Goal: Task Accomplishment & Management: Manage account settings

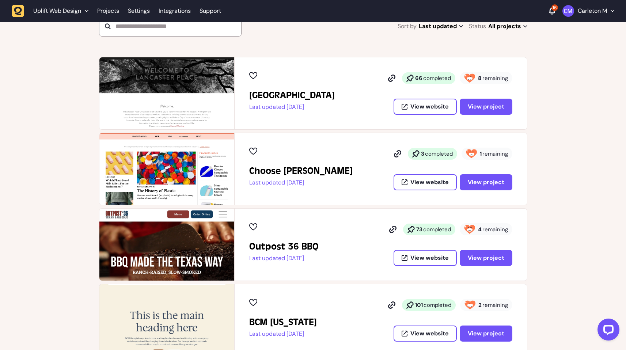
scroll to position [163, 0]
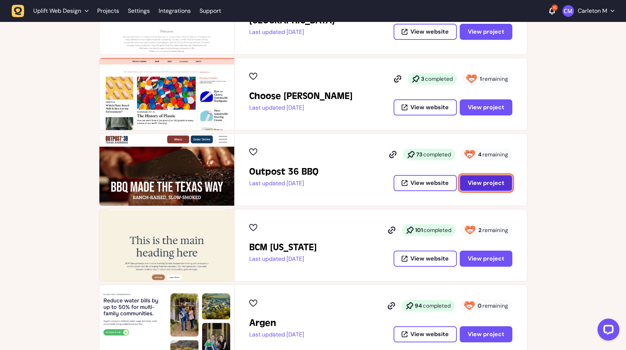
click at [478, 181] on span "View project" at bounding box center [486, 183] width 37 height 6
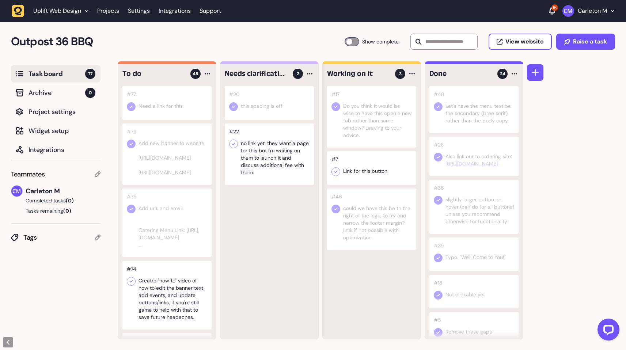
click at [349, 44] on div at bounding box center [352, 41] width 15 height 9
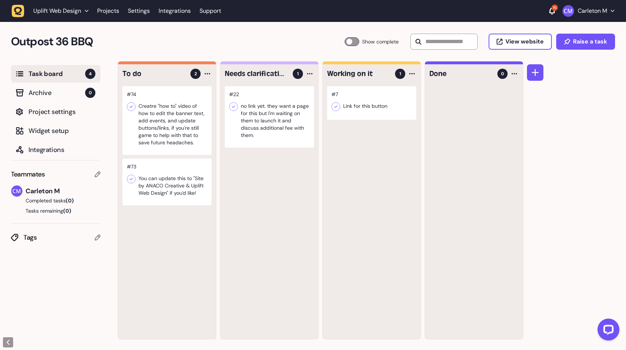
click at [277, 126] on div at bounding box center [269, 116] width 89 height 61
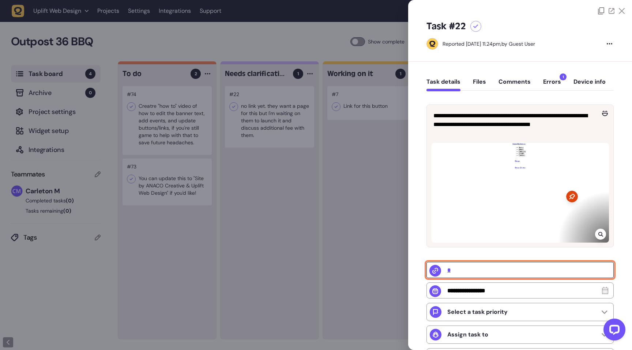
click at [450, 269] on input "*" at bounding box center [519, 270] width 187 height 16
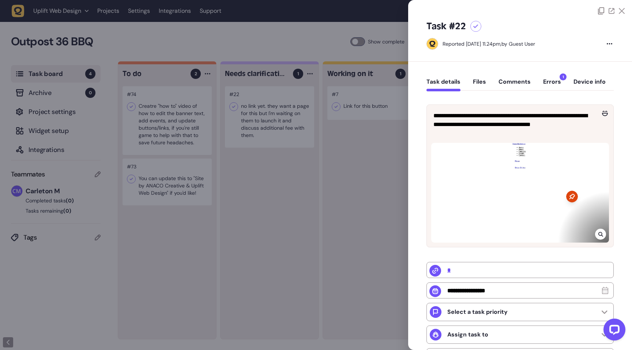
click at [290, 177] on div at bounding box center [316, 175] width 632 height 350
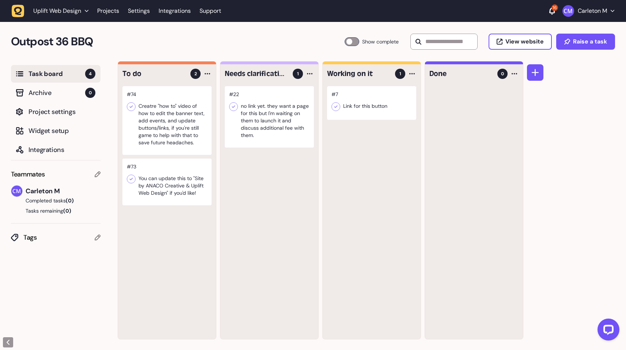
click at [382, 113] on div at bounding box center [371, 103] width 89 height 34
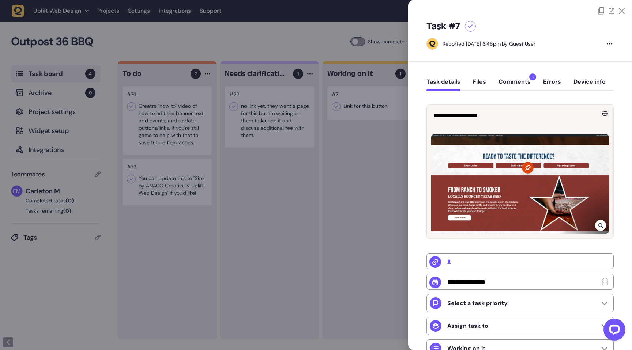
click at [524, 83] on button "Comments 1" at bounding box center [514, 84] width 32 height 13
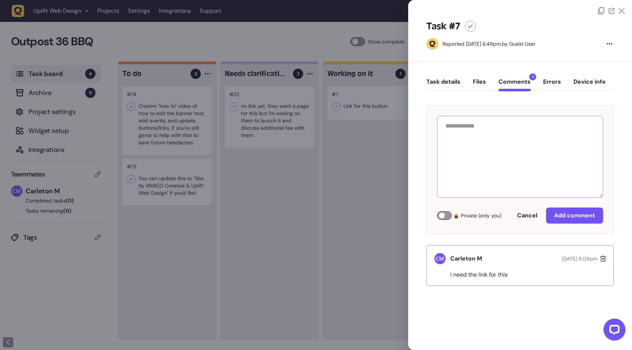
click at [448, 85] on button "Task details" at bounding box center [443, 84] width 34 height 13
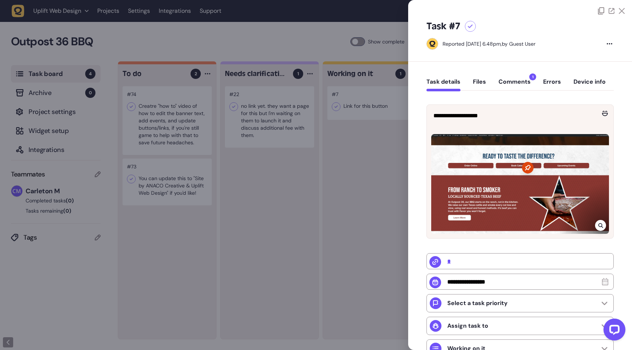
click at [469, 29] on div at bounding box center [470, 26] width 11 height 11
click at [366, 177] on div at bounding box center [316, 175] width 632 height 350
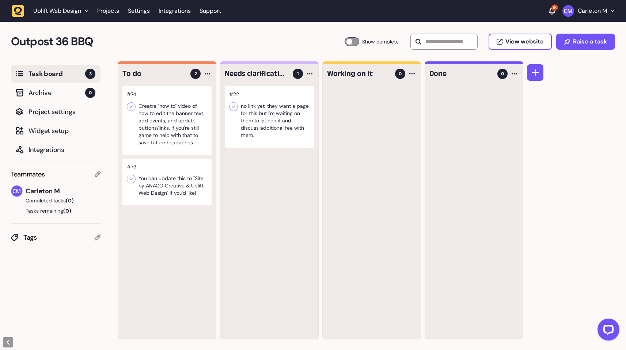
click at [418, 15] on div "Uplift Web Design Projects Settings Integrations Support 16 Carleton M" at bounding box center [313, 10] width 603 height 13
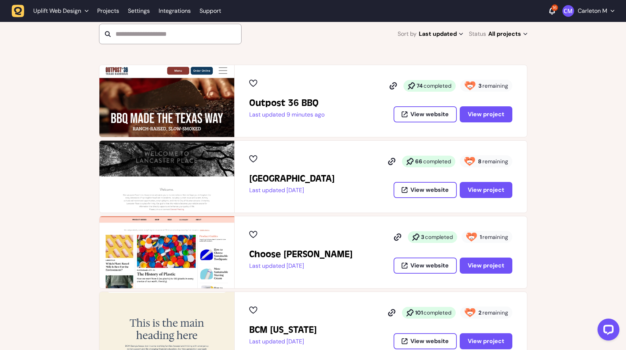
scroll to position [90, 0]
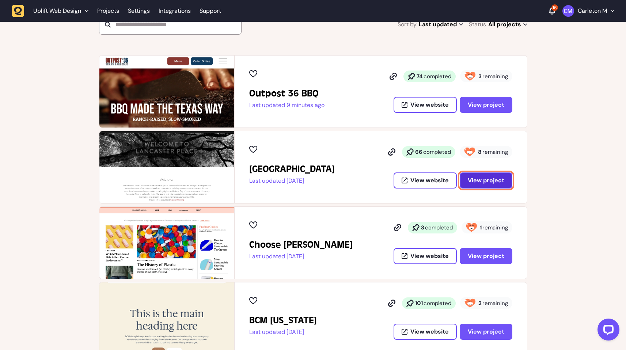
click at [487, 180] on span "View project" at bounding box center [486, 181] width 37 height 6
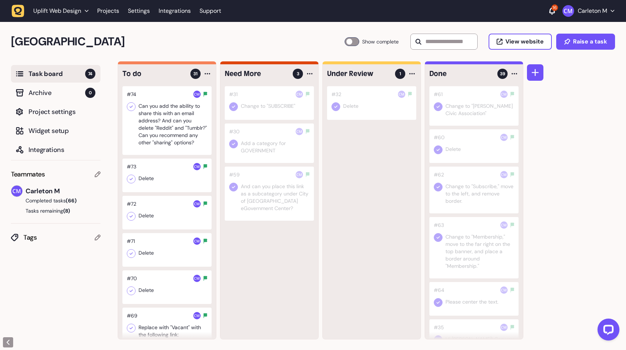
click at [354, 41] on div at bounding box center [352, 41] width 15 height 9
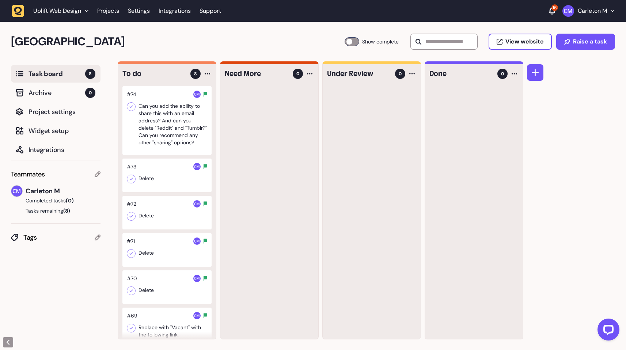
click at [167, 131] on div at bounding box center [166, 120] width 89 height 69
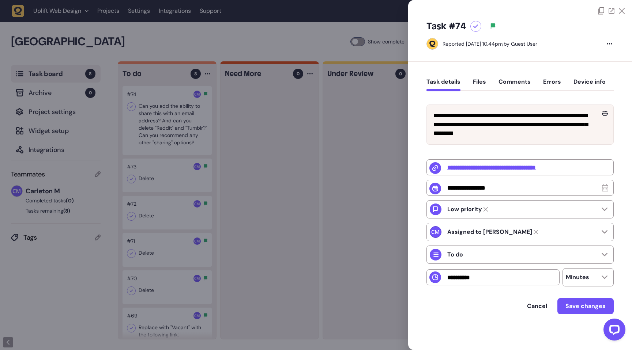
click at [619, 12] on icon at bounding box center [622, 11] width 6 height 6
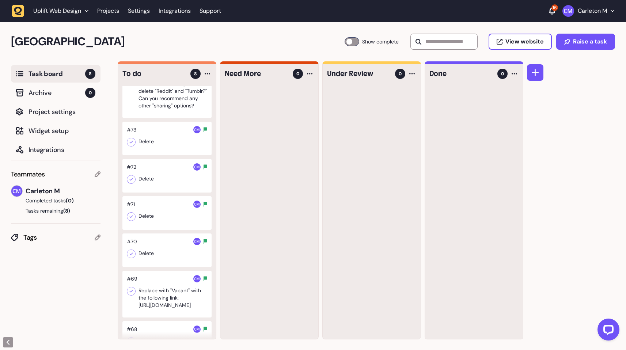
scroll to position [128, 0]
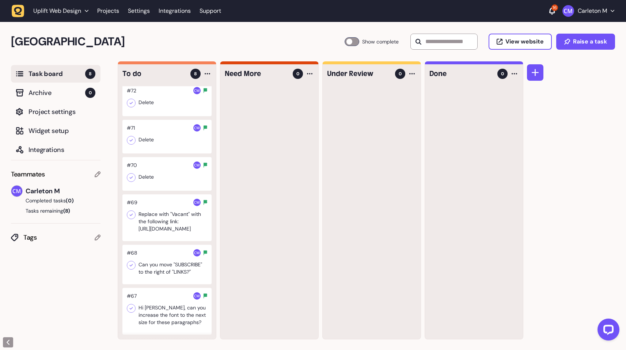
click at [155, 253] on div at bounding box center [166, 264] width 89 height 39
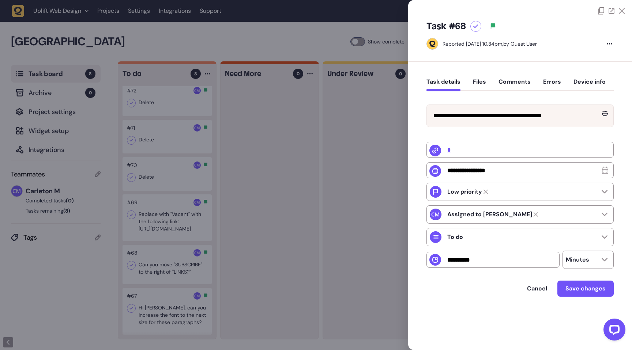
click at [294, 248] on div at bounding box center [316, 175] width 632 height 350
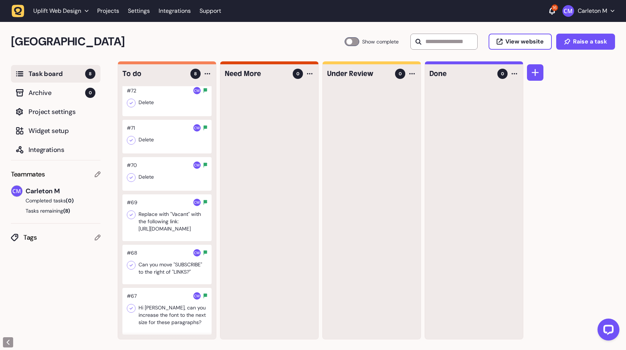
click at [152, 309] on div at bounding box center [166, 311] width 89 height 47
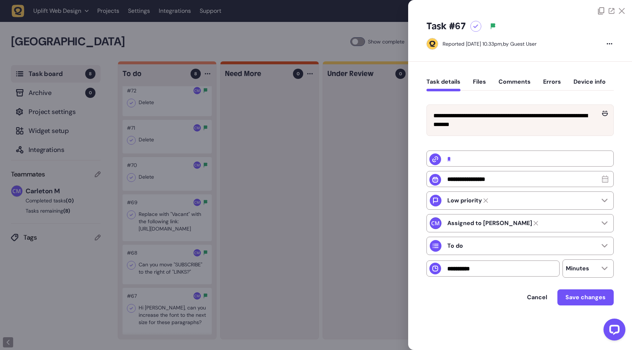
click at [262, 192] on div at bounding box center [316, 175] width 632 height 350
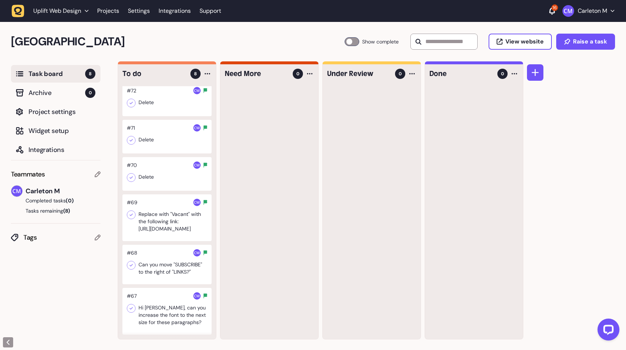
click at [154, 168] on div at bounding box center [166, 174] width 89 height 34
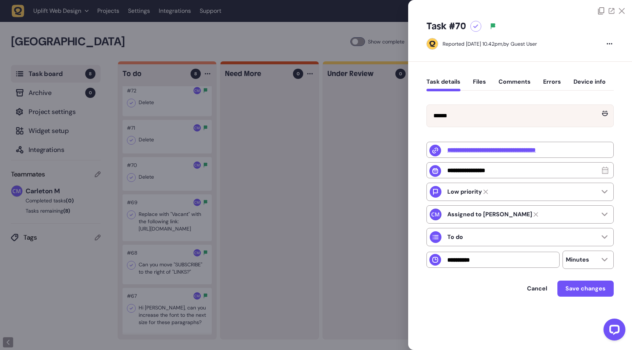
click at [277, 166] on div at bounding box center [316, 175] width 632 height 350
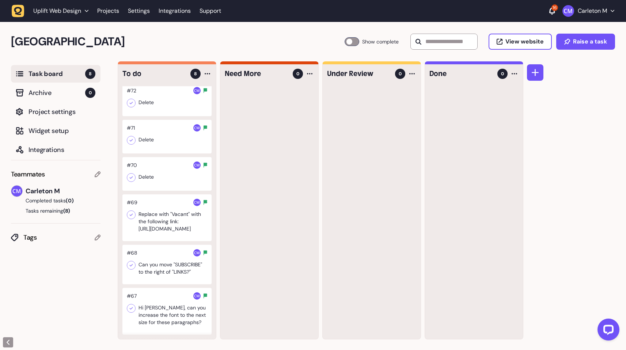
click at [164, 120] on div at bounding box center [166, 137] width 89 height 34
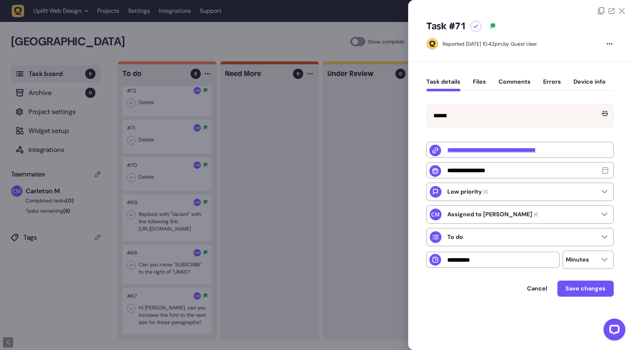
click at [248, 161] on div at bounding box center [316, 175] width 632 height 350
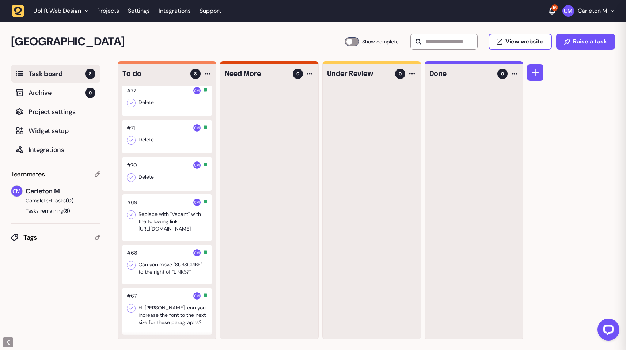
scroll to position [74, 0]
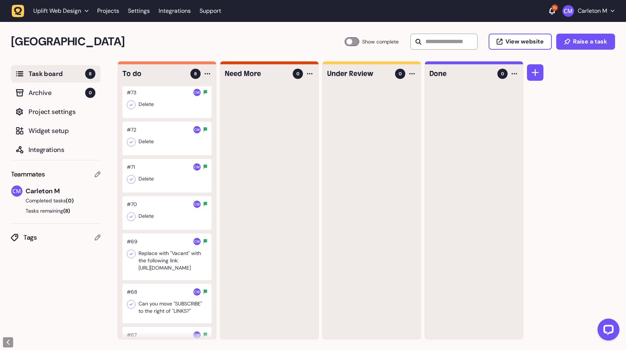
click at [158, 168] on div at bounding box center [166, 176] width 89 height 34
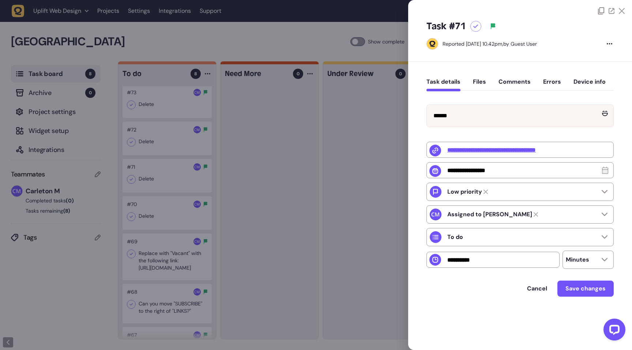
click at [257, 161] on div at bounding box center [316, 175] width 632 height 350
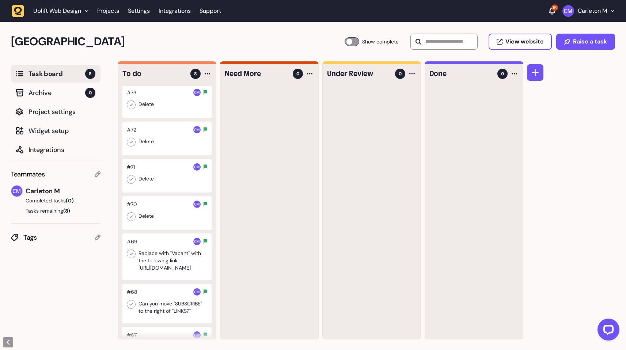
click at [175, 139] on div at bounding box center [166, 139] width 89 height 34
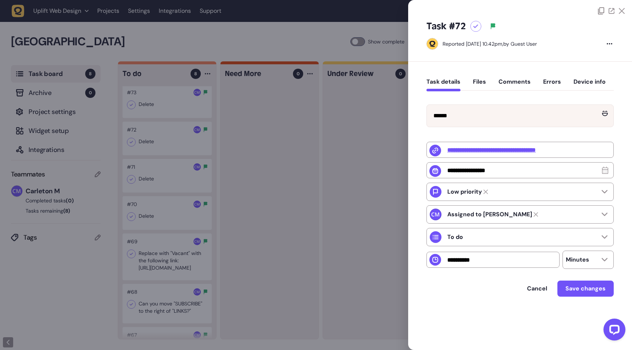
click at [264, 162] on div at bounding box center [316, 175] width 632 height 350
